Goal: Task Accomplishment & Management: Manage account settings

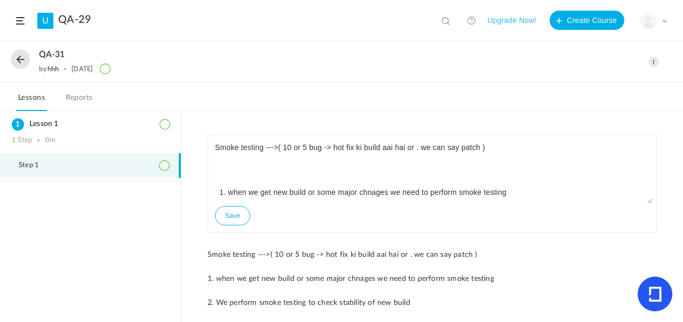
scroll to position [217, 0]
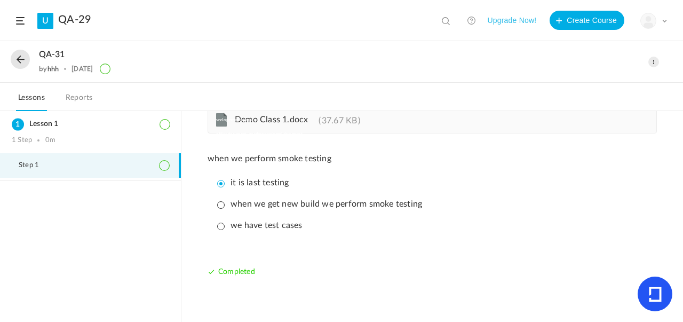
click at [14, 57] on button at bounding box center [20, 59] width 19 height 19
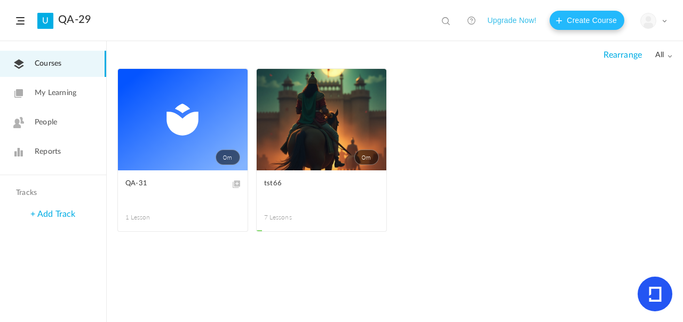
click at [584, 19] on button "Create Course" at bounding box center [586, 20] width 75 height 19
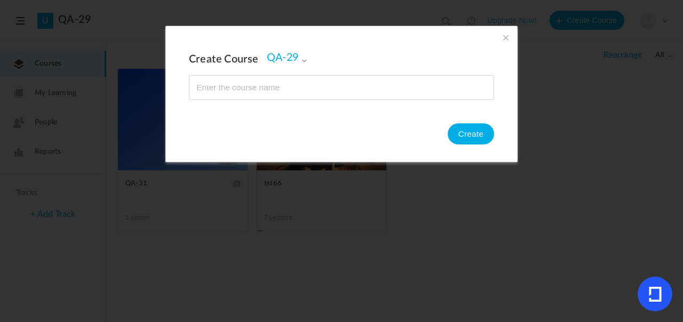
click at [505, 41] on span at bounding box center [506, 38] width 12 height 12
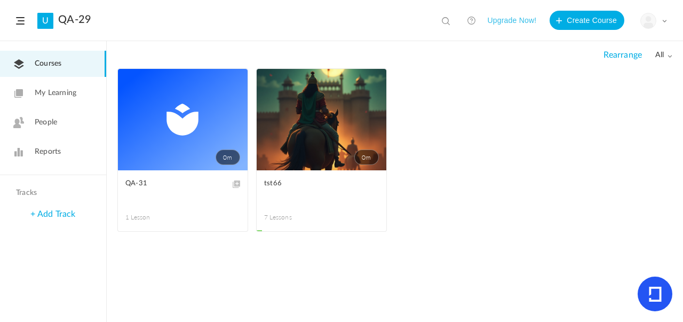
click at [141, 122] on link "0m" at bounding box center [183, 119] width 130 height 101
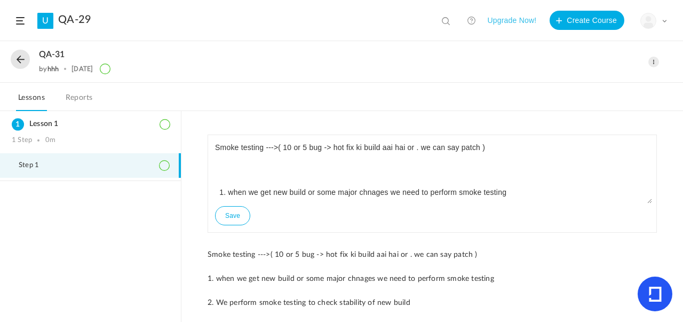
click at [600, 30] on header "U QA-29 View all No results Upgrade Now! Create Course My Profile University Se…" at bounding box center [341, 20] width 683 height 41
click at [572, 24] on button "Create Course" at bounding box center [586, 20] width 75 height 19
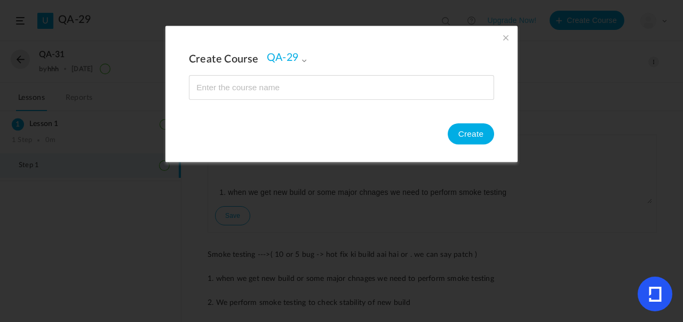
click at [270, 97] on input "name" at bounding box center [341, 87] width 304 height 23
type input "djkfdshjfjhd"
drag, startPoint x: 258, startPoint y: 55, endPoint x: 309, endPoint y: 57, distance: 51.3
click at [309, 57] on div "Create Course QA-29 QA-29 Create" at bounding box center [341, 75] width 305 height 51
click at [463, 134] on button "Create" at bounding box center [471, 133] width 46 height 21
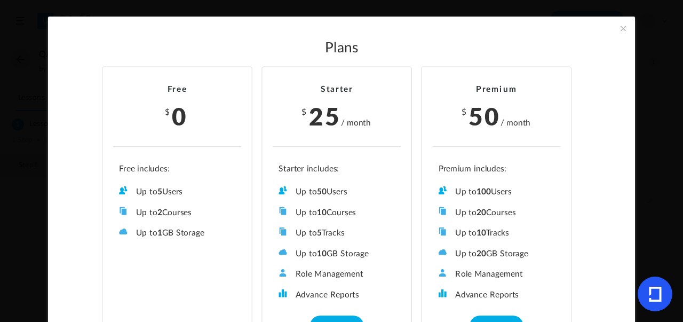
drag, startPoint x: 300, startPoint y: 10, endPoint x: 349, endPoint y: 14, distance: 49.2
click at [344, 11] on section "Plans Free $ 0 Up to 5 Users Up to 2 Courses Up to 0 Tracks Up to 1 GB Storage …" at bounding box center [341, 161] width 683 height 322
click at [625, 24] on span at bounding box center [623, 28] width 12 height 12
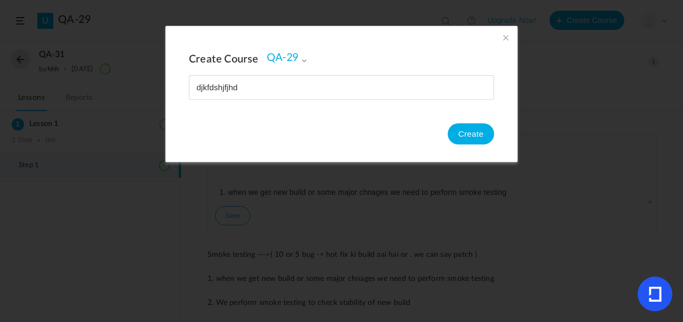
click at [509, 37] on span at bounding box center [506, 38] width 12 height 12
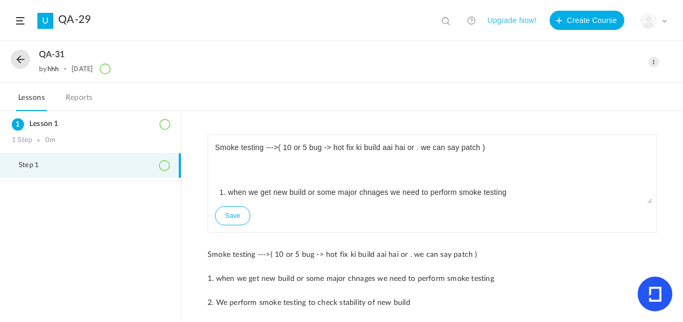
click at [18, 60] on button at bounding box center [20, 59] width 19 height 19
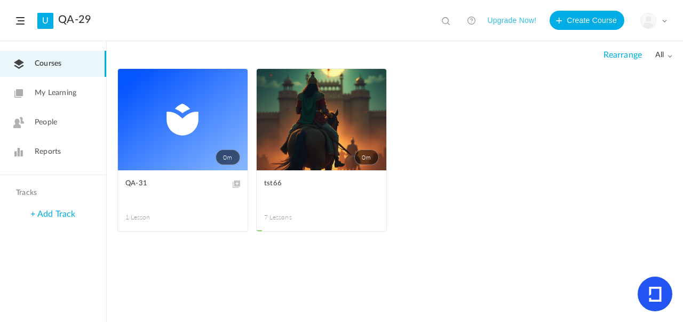
click at [0, 0] on span at bounding box center [0, 0] width 0 height 0
click at [0, 0] on link "Delete" at bounding box center [0, 0] width 0 height 0
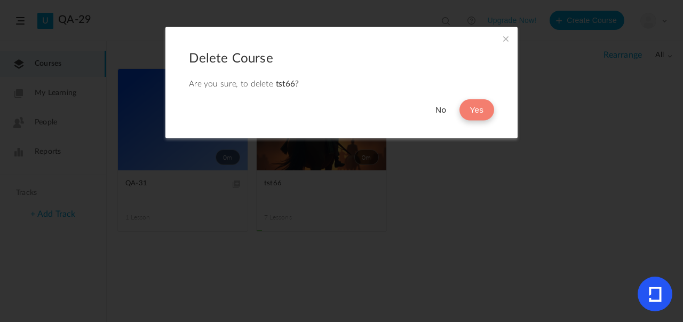
click at [480, 109] on button "Yes" at bounding box center [476, 110] width 35 height 21
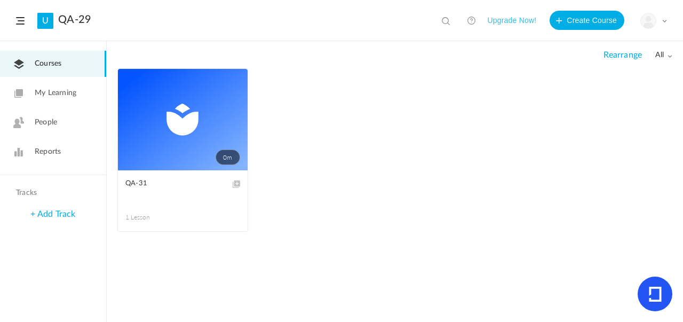
click at [568, 30] on header "U QA-29 View all No results Upgrade Now! Create Course My Profile University Se…" at bounding box center [341, 20] width 683 height 41
click at [568, 29] on button "Create Course" at bounding box center [586, 20] width 75 height 19
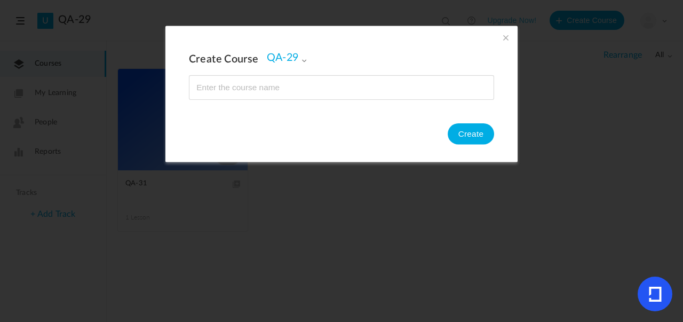
click at [501, 37] on span at bounding box center [506, 38] width 12 height 12
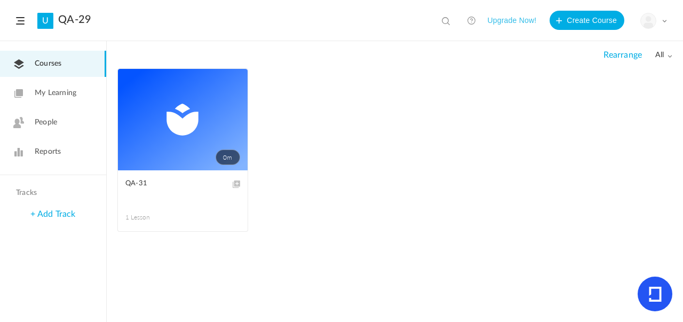
click at [0, 0] on span at bounding box center [0, 0] width 0 height 0
click at [0, 0] on link "Edit" at bounding box center [0, 0] width 0 height 0
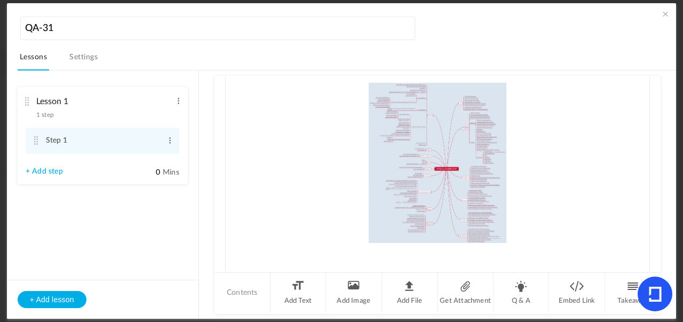
scroll to position [318, 0]
click at [34, 172] on link "+ Add step" at bounding box center [44, 171] width 37 height 9
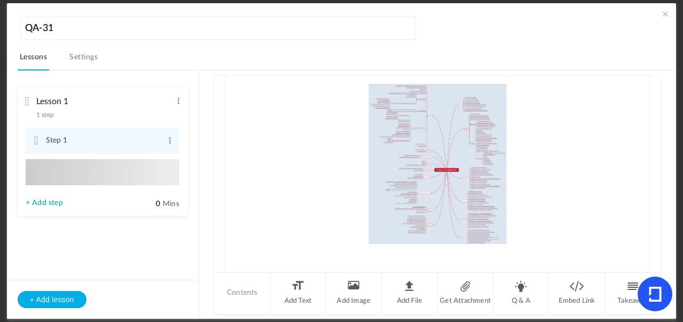
type input "Step 2"
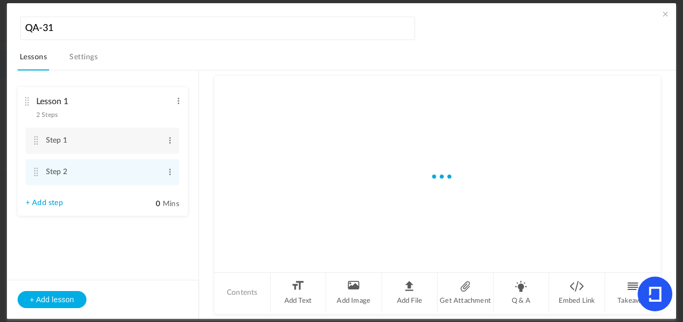
click at [44, 201] on link "+ Add step" at bounding box center [44, 202] width 37 height 9
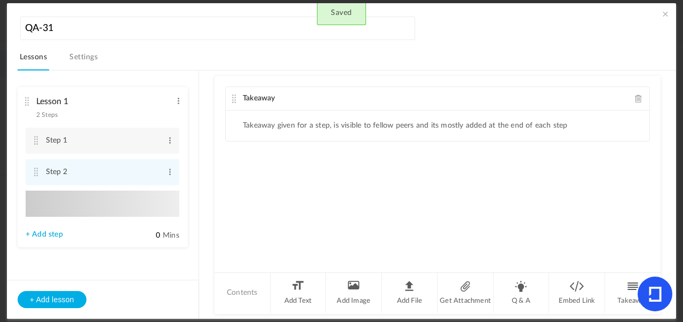
type input "Step 3"
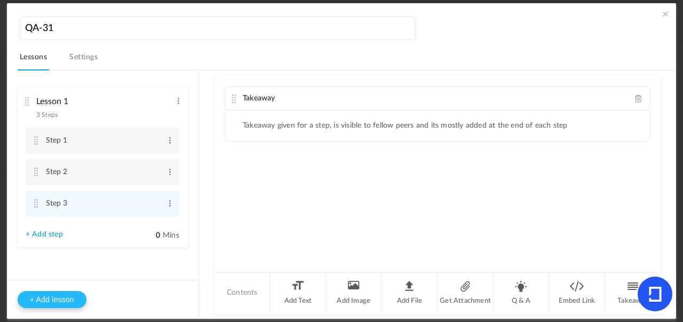
click at [55, 302] on button "+ Add lesson" at bounding box center [52, 299] width 69 height 17
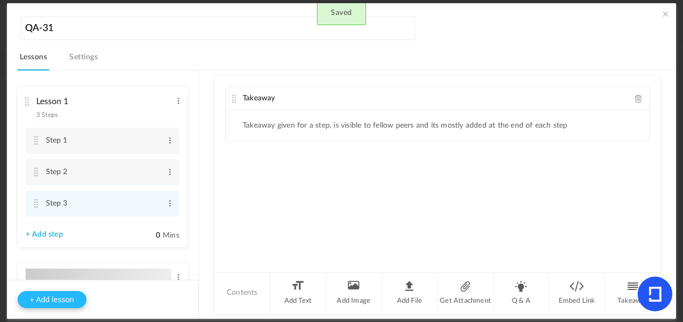
type input "Lesson 2"
type input "0"
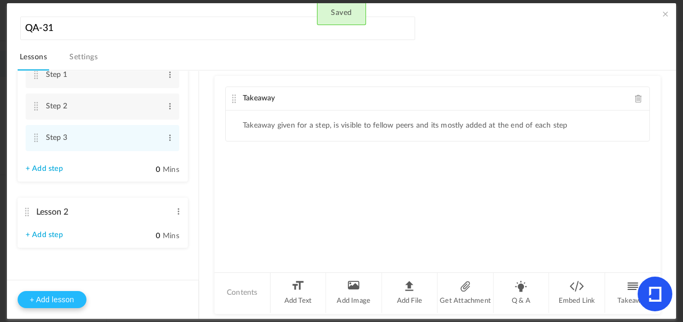
type input "Step 1"
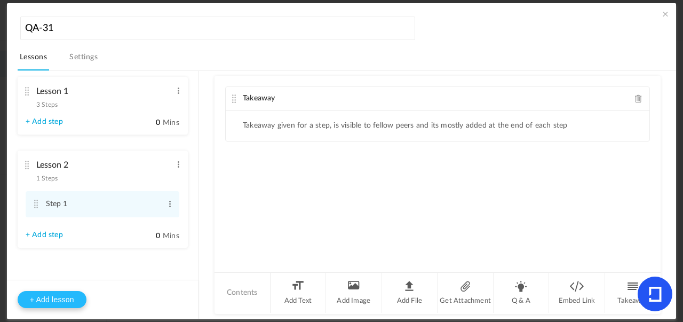
click at [74, 299] on button "+ Add lesson" at bounding box center [52, 299] width 69 height 17
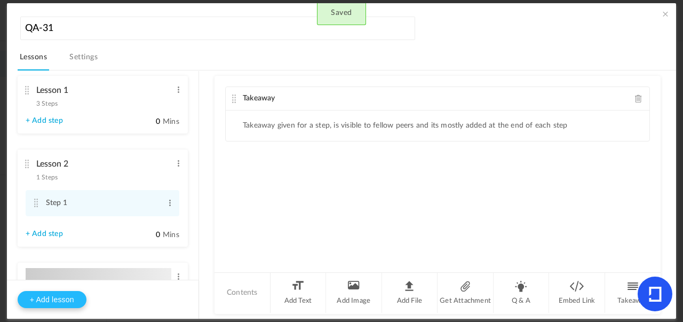
type input "Lesson 3"
type input "0"
type input "Step 1"
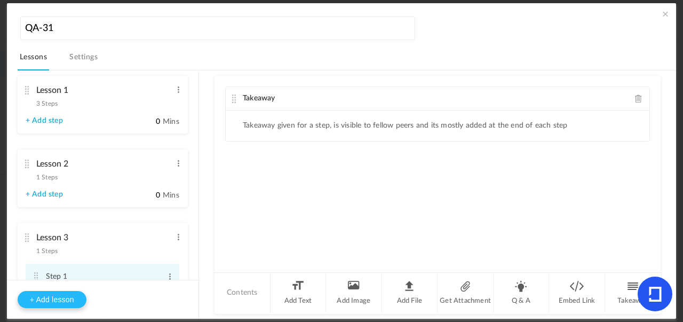
scroll to position [85, 0]
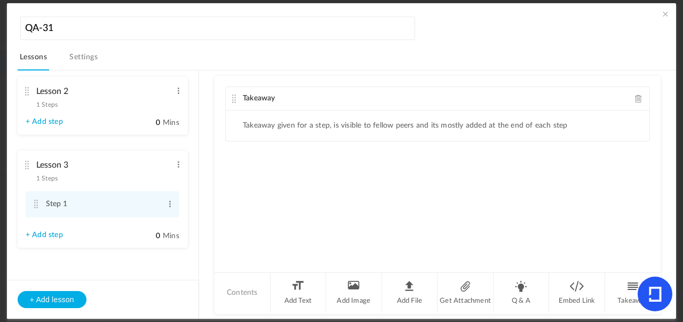
click at [664, 16] on span at bounding box center [665, 14] width 11 height 11
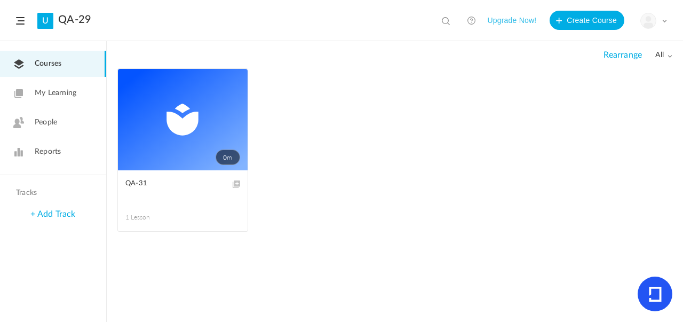
click at [162, 127] on link "0m" at bounding box center [183, 119] width 130 height 101
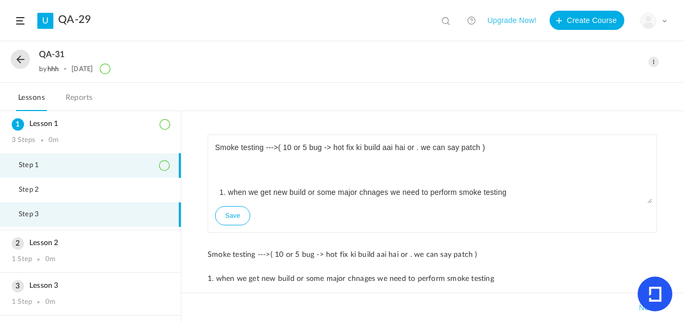
click at [168, 212] on li "Step 3" at bounding box center [90, 214] width 181 height 25
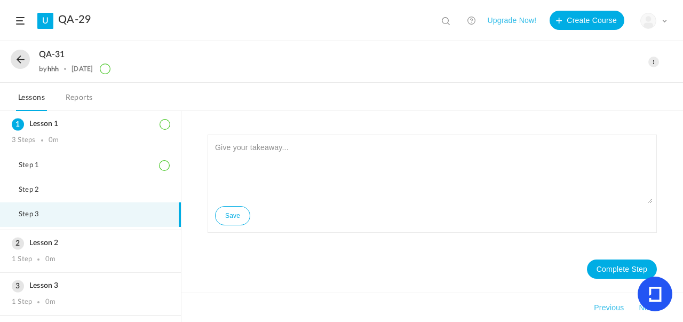
click at [656, 61] on span at bounding box center [653, 62] width 11 height 11
click at [22, 53] on button at bounding box center [20, 59] width 19 height 19
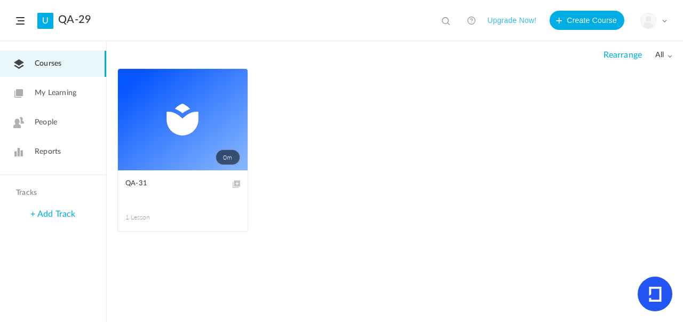
click at [0, 0] on span at bounding box center [0, 0] width 0 height 0
click at [0, 0] on link "Move to draft" at bounding box center [0, 0] width 0 height 0
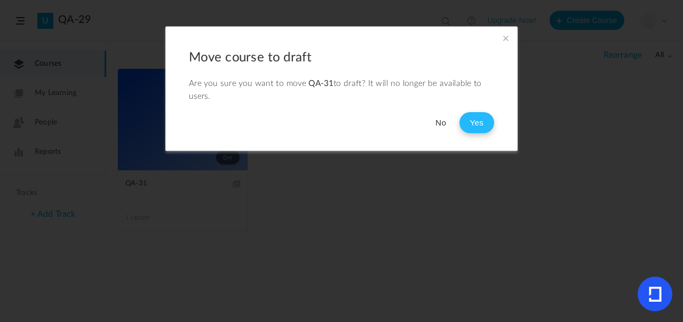
click at [474, 117] on button "Yes" at bounding box center [476, 122] width 35 height 21
